Goal: Task Accomplishment & Management: Use online tool/utility

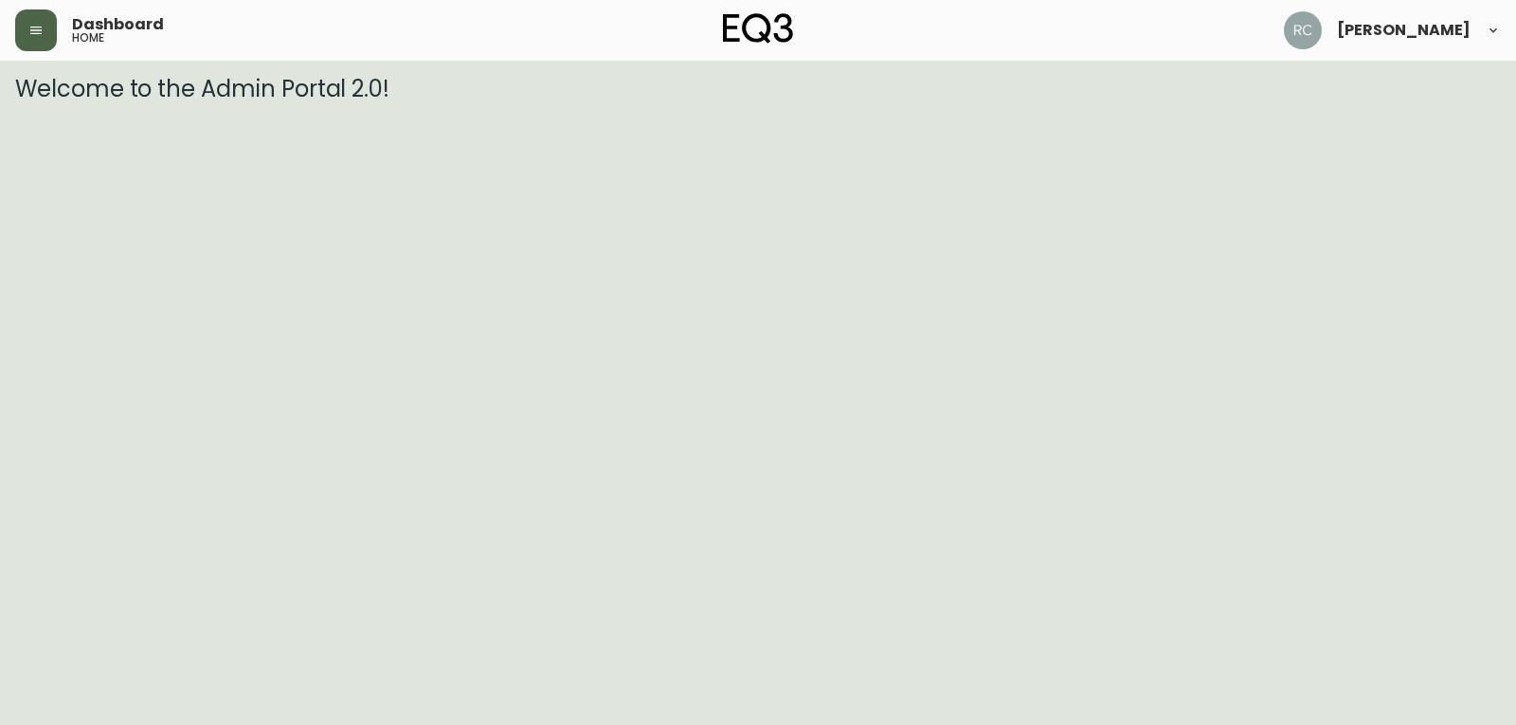
click at [40, 25] on icon "button" at bounding box center [35, 30] width 15 height 15
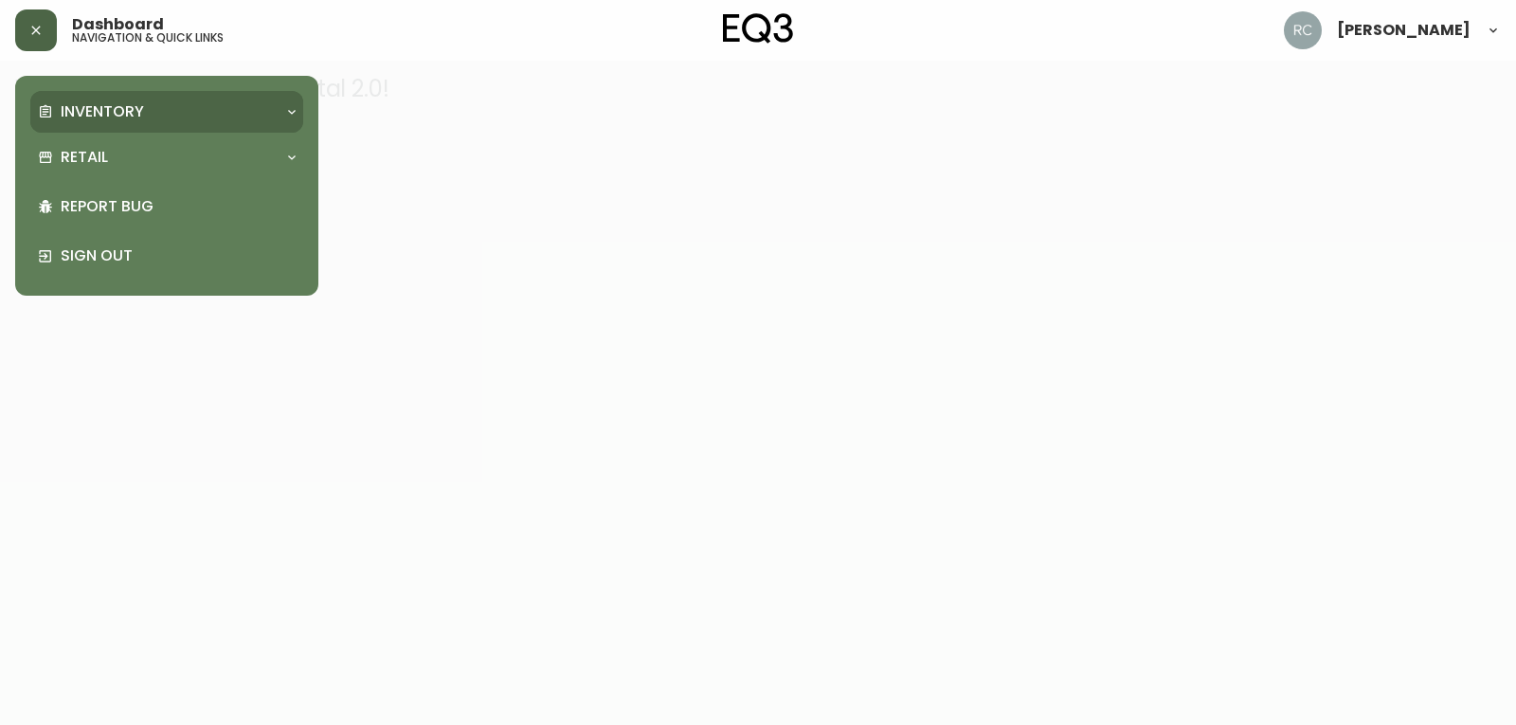
click at [104, 108] on p "Inventory" at bounding box center [102, 111] width 83 height 21
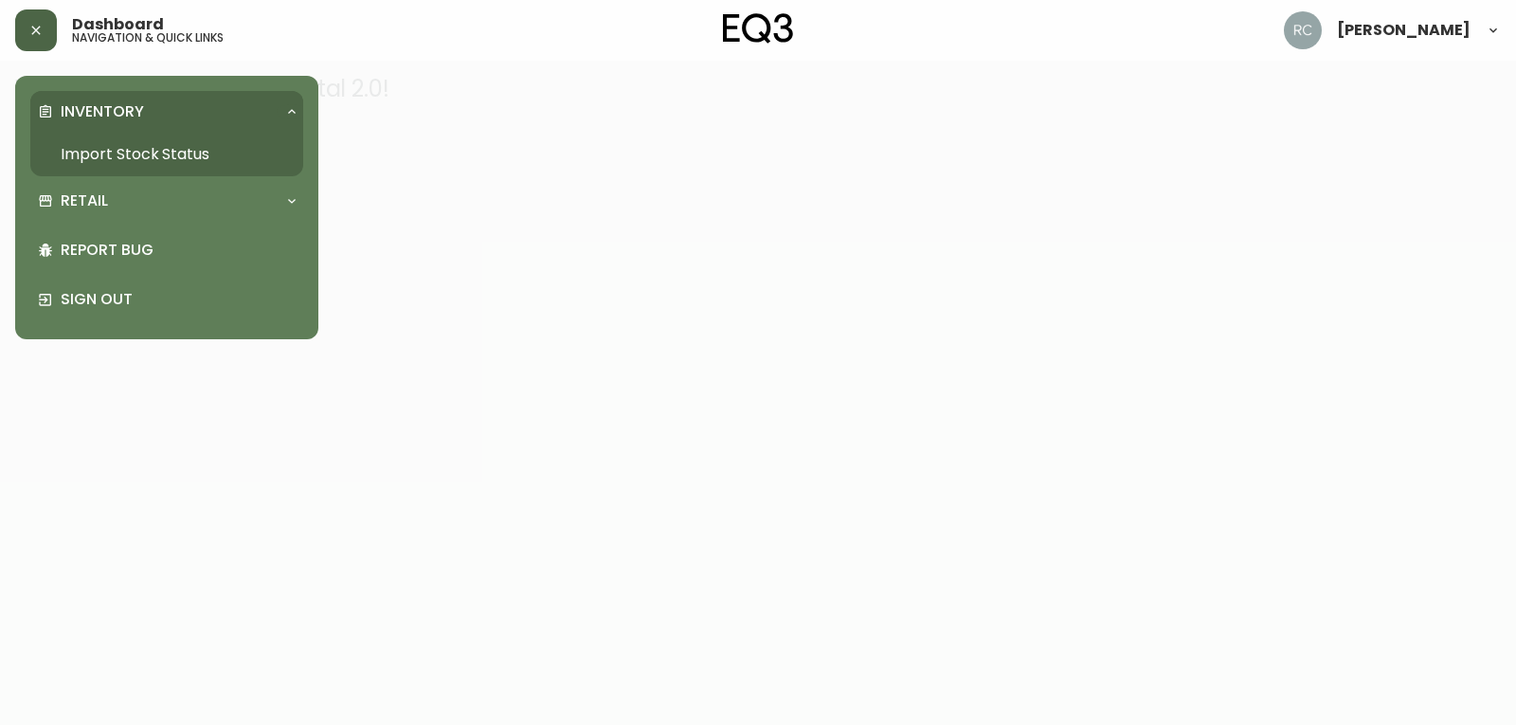
click at [120, 152] on link "Import Stock Status" at bounding box center [166, 155] width 273 height 44
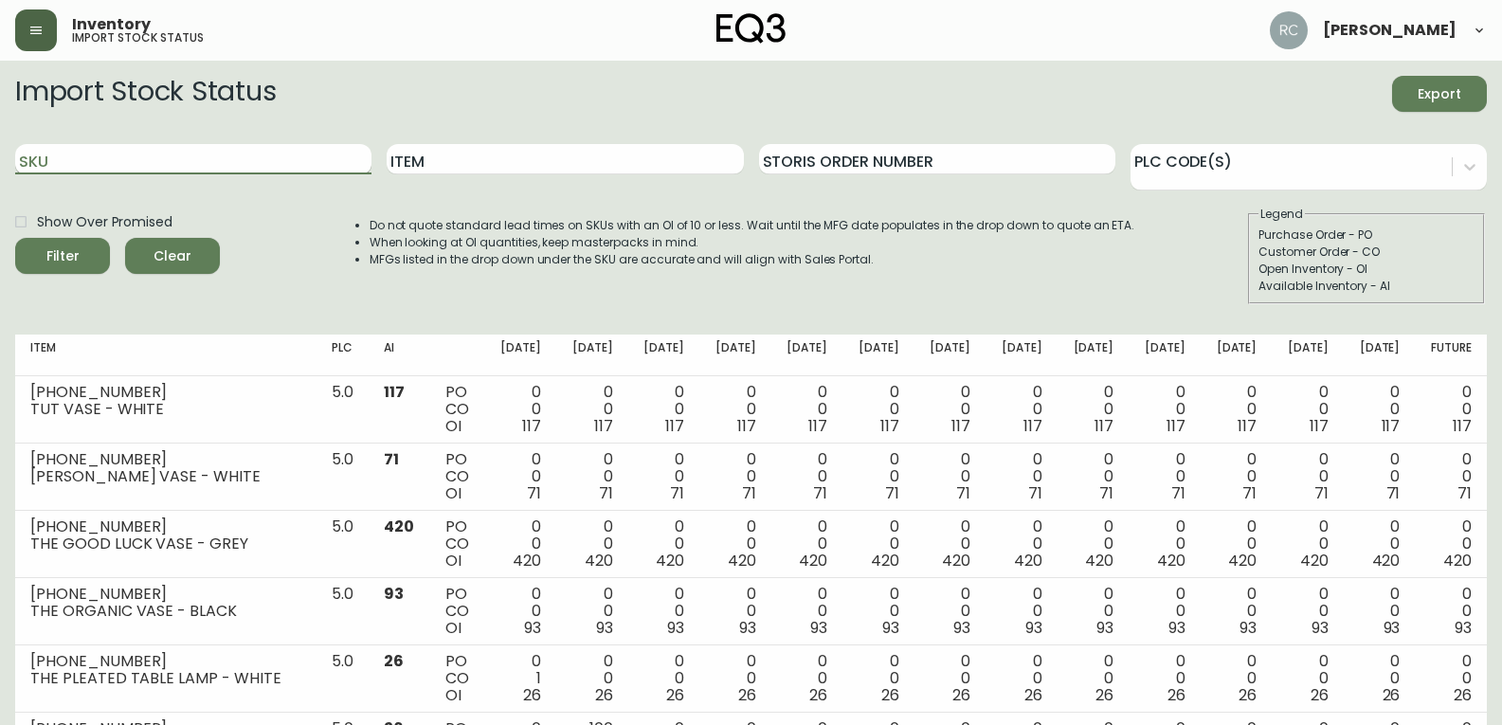
click at [271, 167] on input "SKU" at bounding box center [193, 159] width 356 height 30
type input "[PHONE_NUMBER]"
click at [15, 238] on button "Filter" at bounding box center [62, 256] width 95 height 36
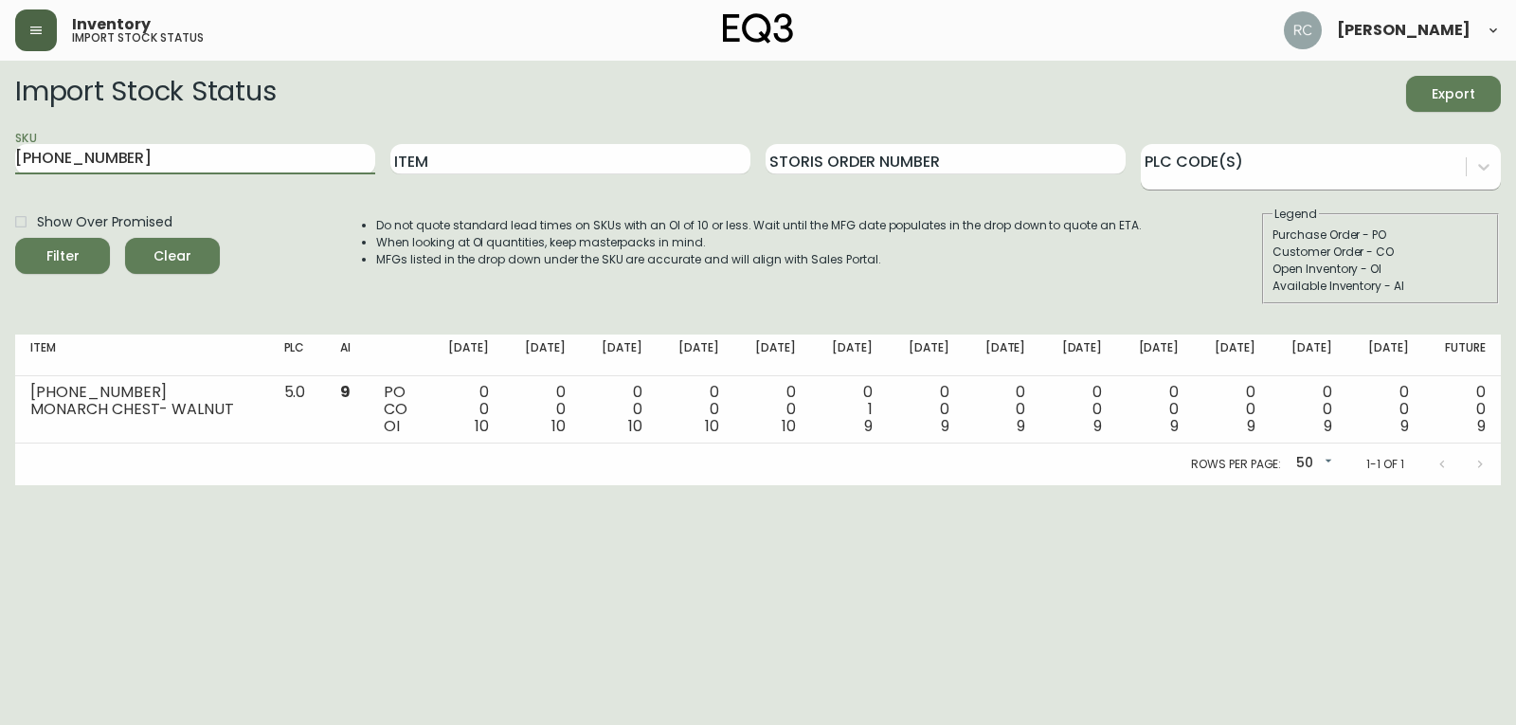
click at [1233, 160] on div at bounding box center [1303, 164] width 325 height 28
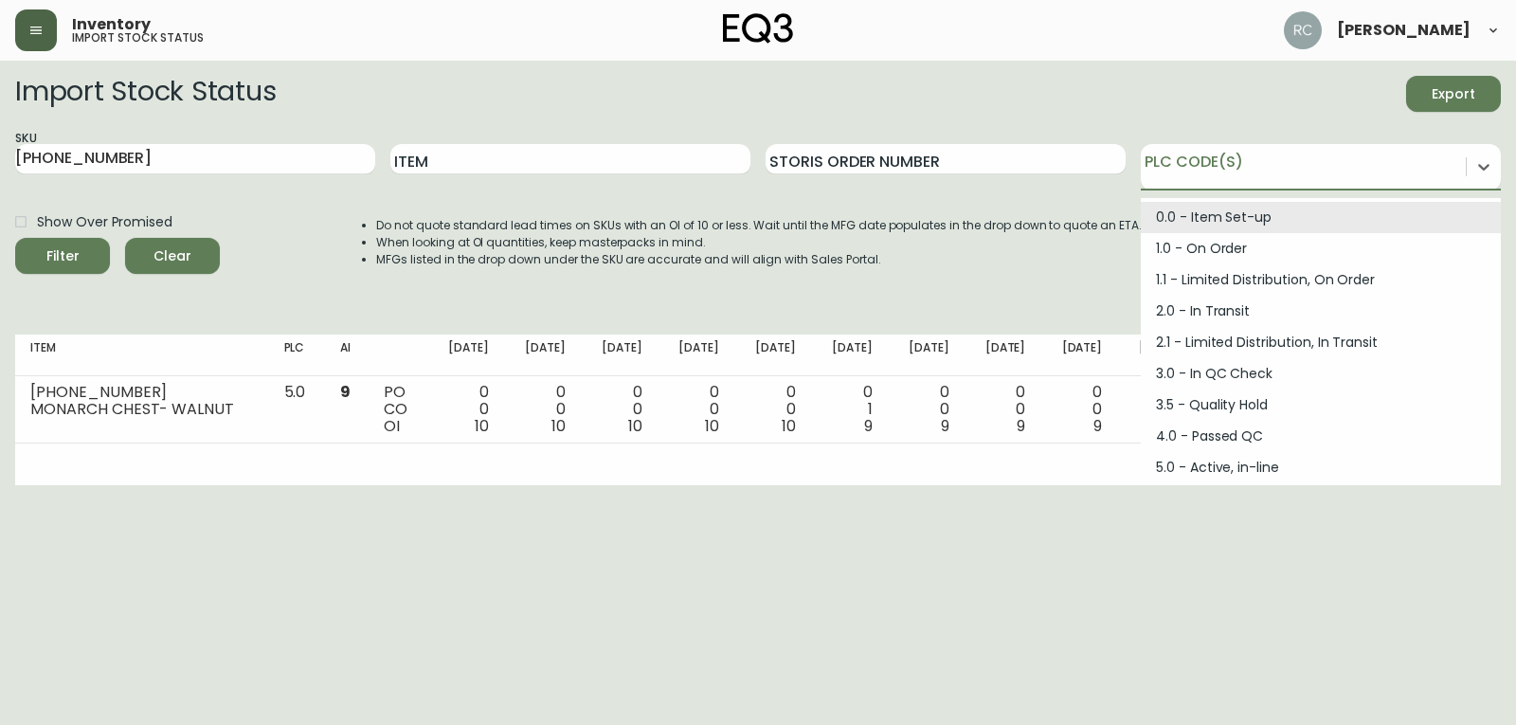
click at [896, 485] on html "Inventory import stock status [PERSON_NAME] Import Stock Status Export SKU [PHO…" at bounding box center [758, 242] width 1516 height 485
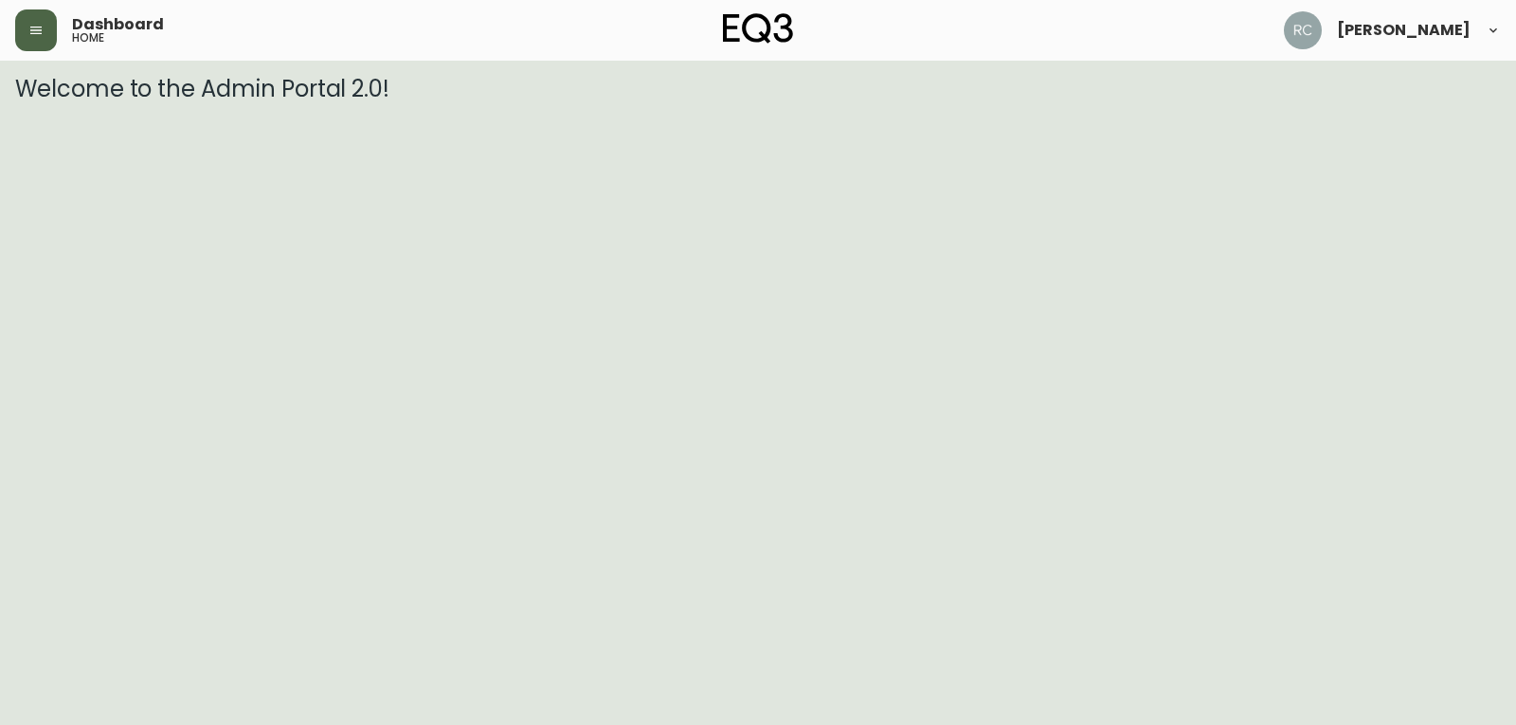
click at [42, 29] on icon "button" at bounding box center [35, 30] width 15 height 15
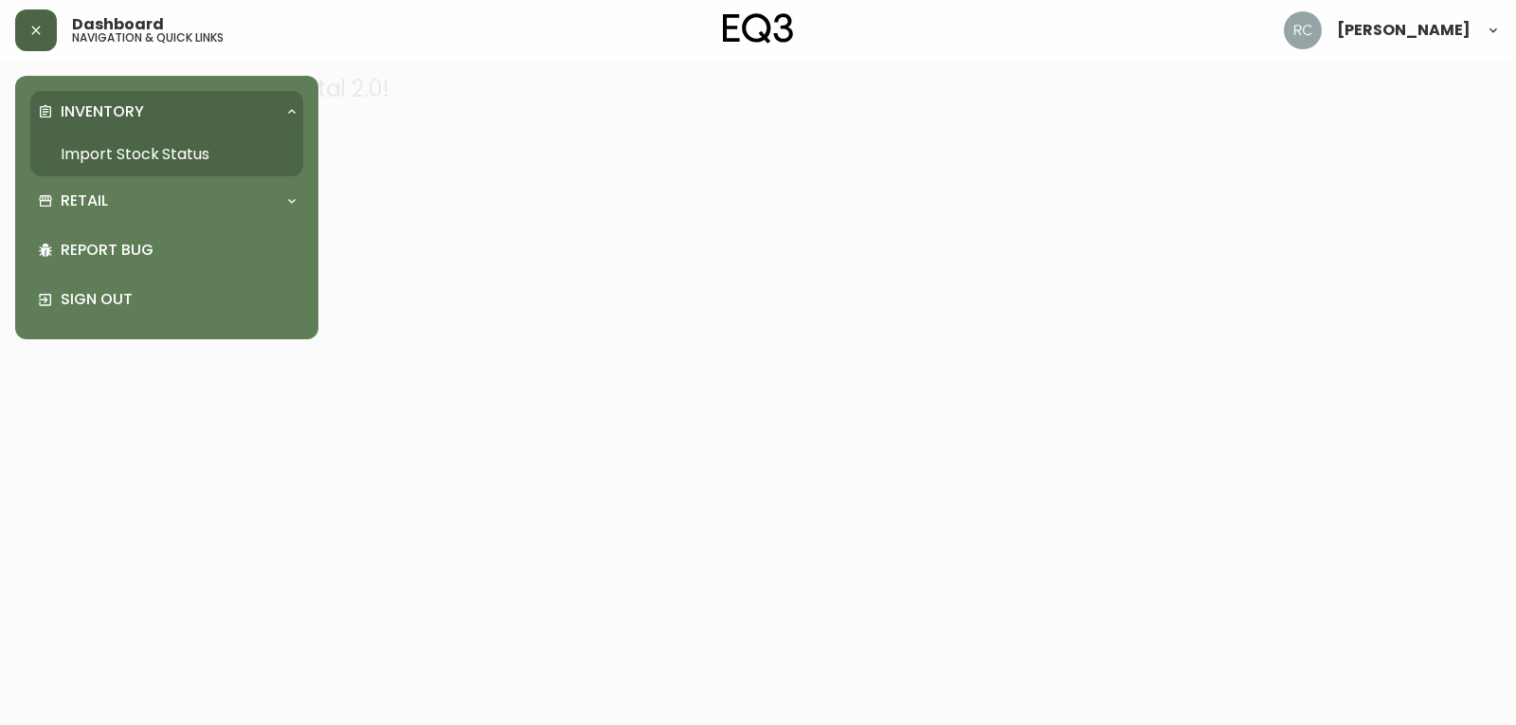
click at [107, 148] on link "Import Stock Status" at bounding box center [166, 155] width 273 height 44
